Goal: Book appointment/travel/reservation

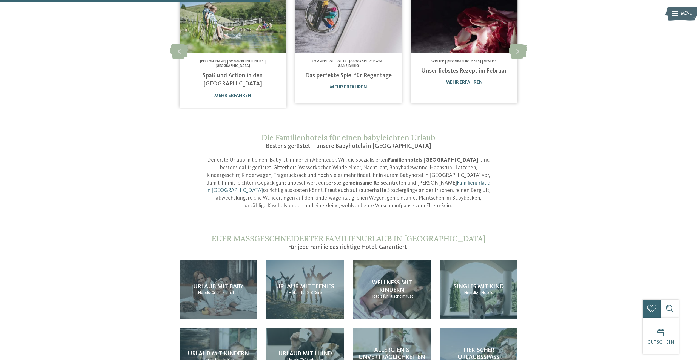
scroll to position [475, 0]
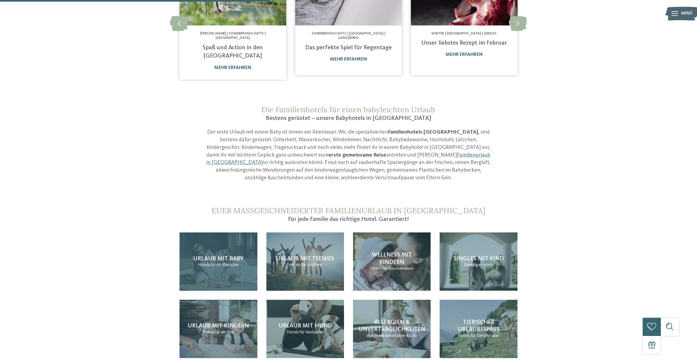
click at [214, 263] on p "Hotels für die Kleinsten" at bounding box center [218, 266] width 41 height 6
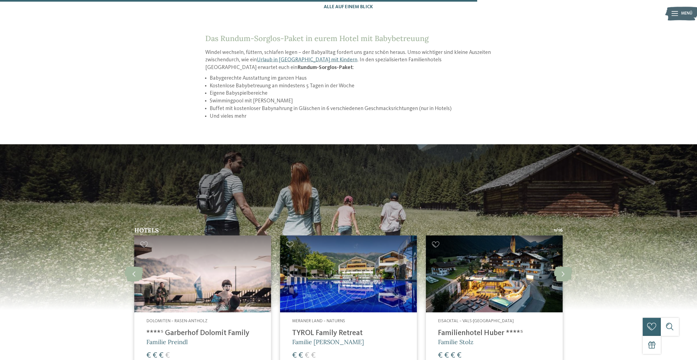
scroll to position [895, 0]
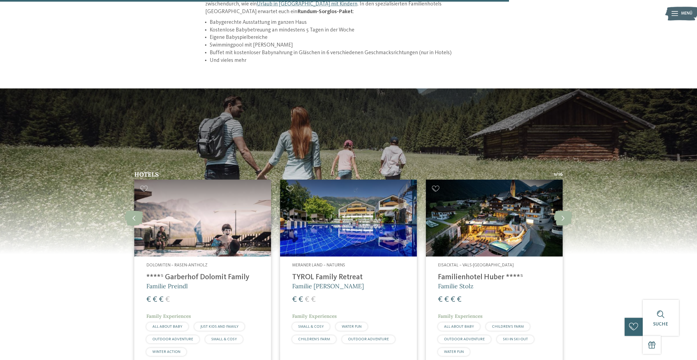
click at [191, 210] on img at bounding box center [202, 218] width 137 height 77
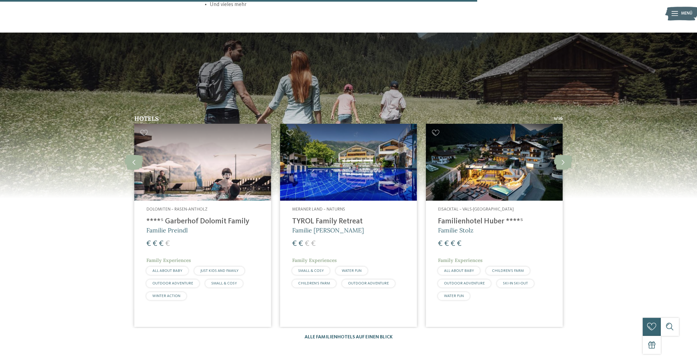
scroll to position [811, 0]
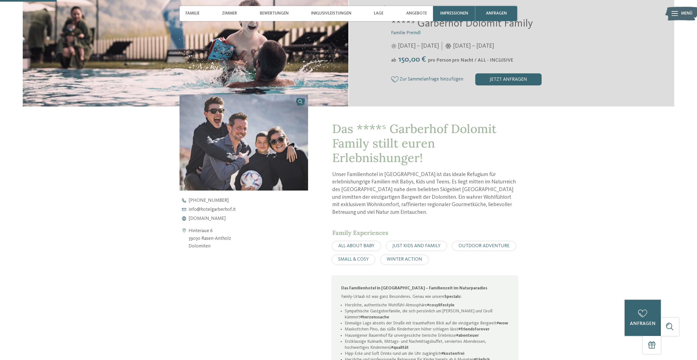
scroll to position [196, 0]
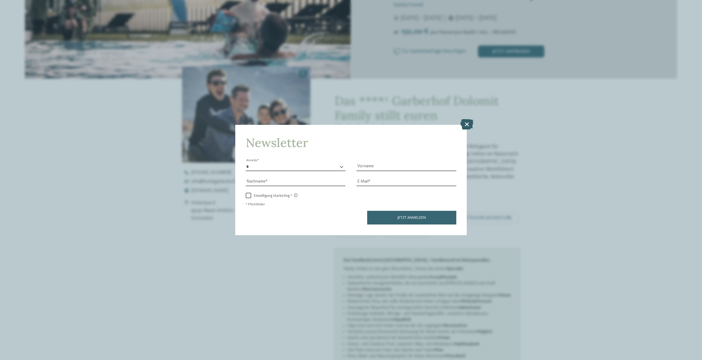
click at [467, 125] on icon at bounding box center [466, 124] width 13 height 10
